Goal: Contribute content

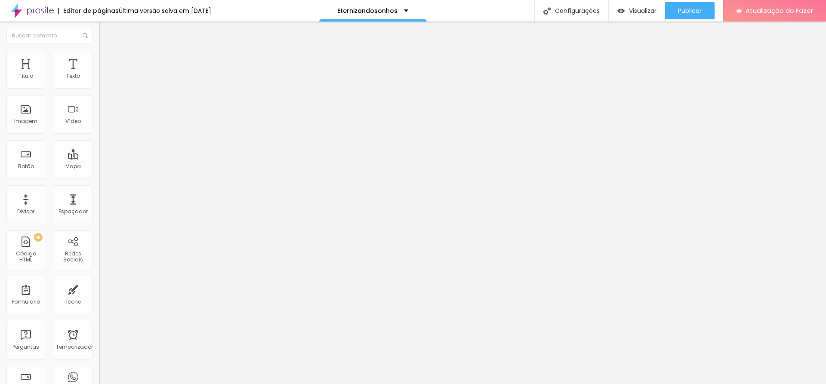
click at [99, 162] on div at bounding box center [148, 162] width 99 height 0
click at [99, 81] on input "[URL][DOMAIN_NAME]" at bounding box center [150, 76] width 103 height 9
paste input "DbBfLrMh7pU"
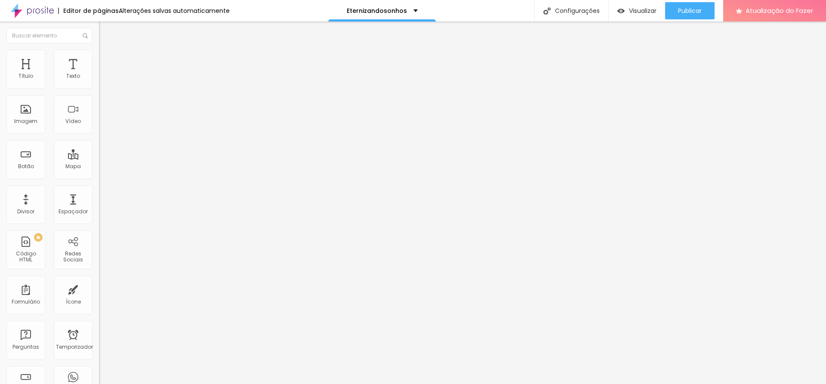
scroll to position [0, 1]
type input "[URL][DOMAIN_NAME]"
click at [99, 81] on input "[URL][DOMAIN_NAME]" at bounding box center [150, 76] width 103 height 9
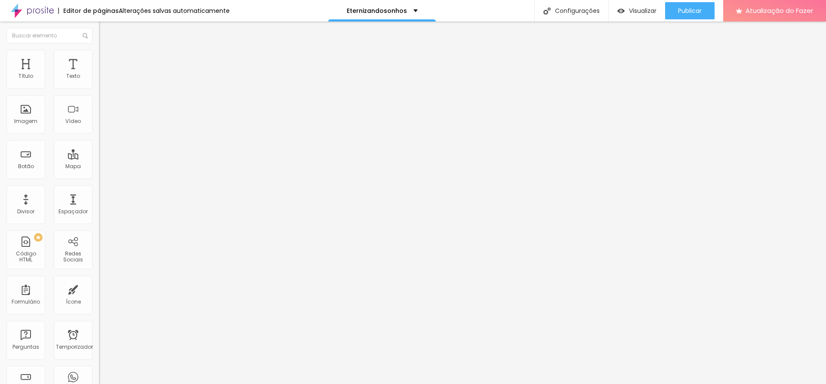
click at [99, 81] on input "[URL][DOMAIN_NAME]" at bounding box center [150, 76] width 103 height 9
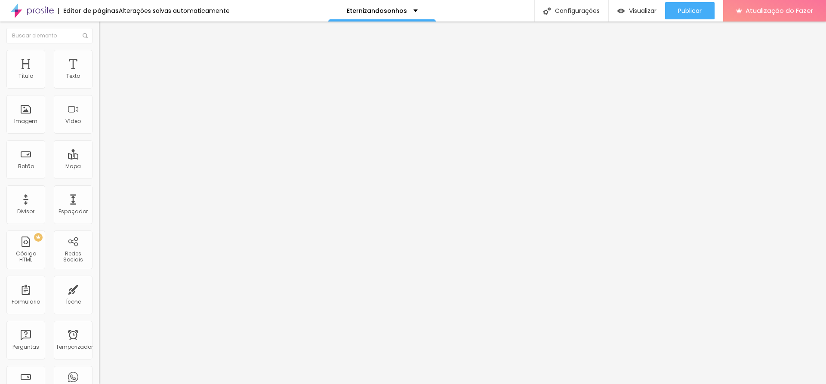
drag, startPoint x: 53, startPoint y: 97, endPoint x: 23, endPoint y: 106, distance: 31.4
click at [99, 88] on div "URL do vídeo [URL][DOMAIN_NAME]" at bounding box center [148, 77] width 99 height 21
click at [99, 81] on input "text" at bounding box center [150, 76] width 103 height 9
paste input "[URL][DOMAIN_NAME]"
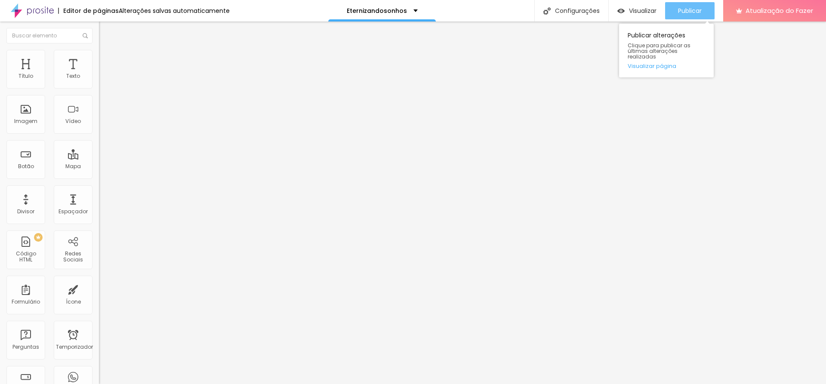
type input "[URL][DOMAIN_NAME]"
click at [685, 9] on font "Publicar" at bounding box center [690, 10] width 24 height 9
